Goal: Check status: Check status

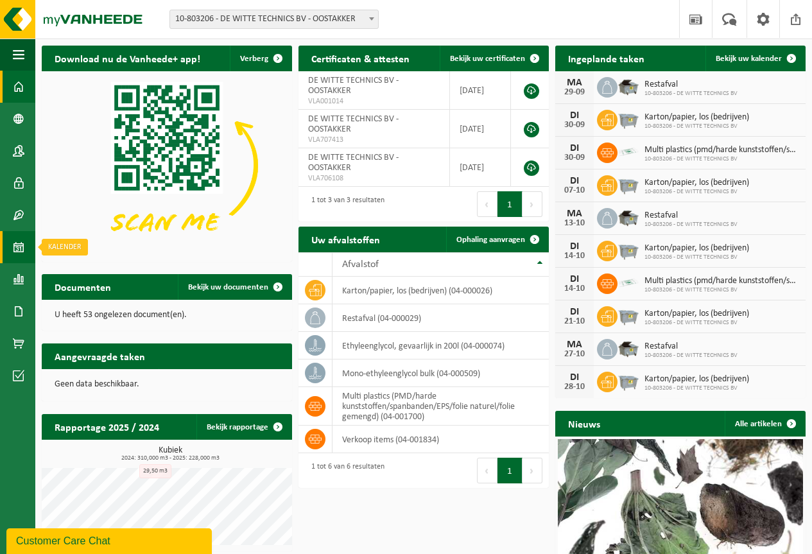
click at [19, 260] on span at bounding box center [19, 247] width 12 height 32
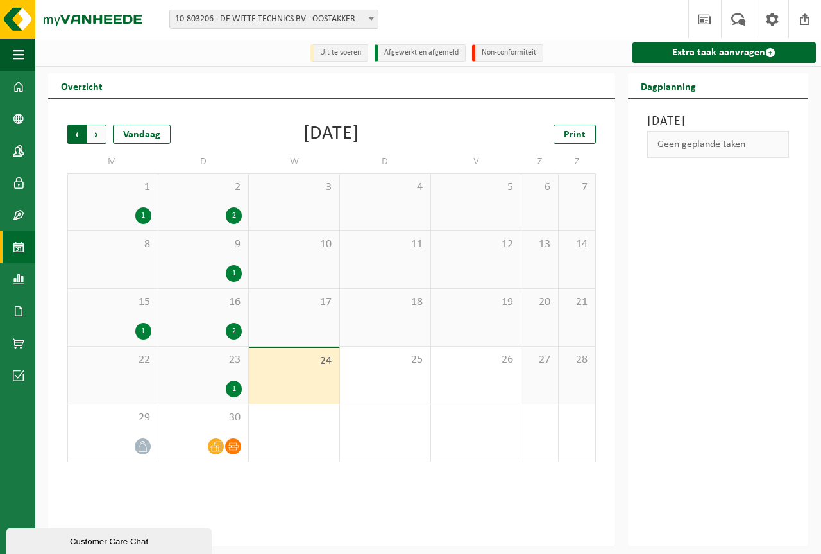
click at [96, 132] on span "Volgende" at bounding box center [96, 133] width 19 height 19
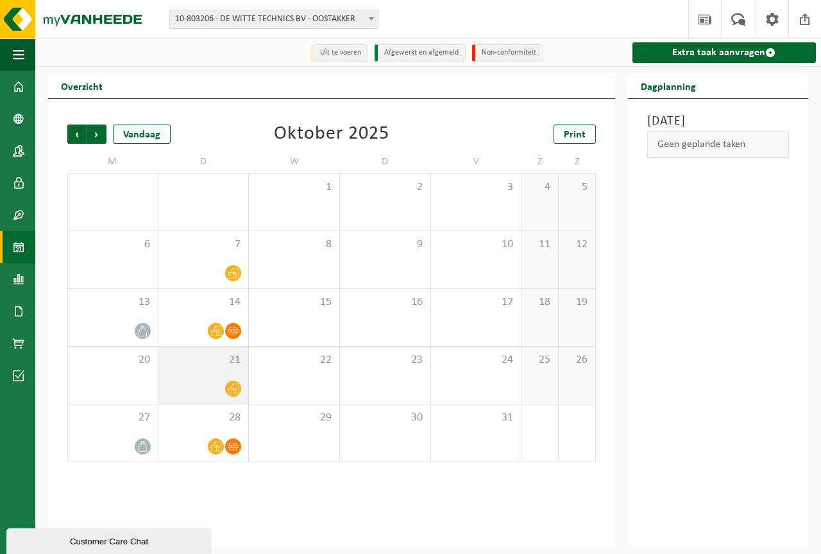
click at [232, 391] on icon at bounding box center [233, 388] width 11 height 11
